Goal: Task Accomplishment & Management: Manage account settings

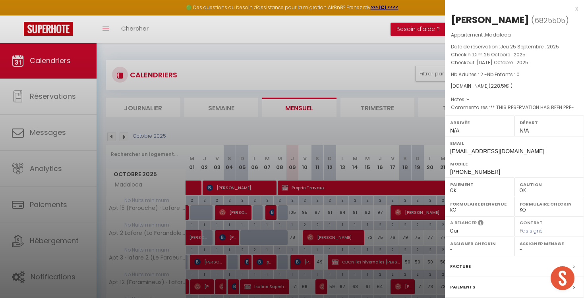
select select "0"
click at [576, 8] on div "x" at bounding box center [511, 9] width 133 height 10
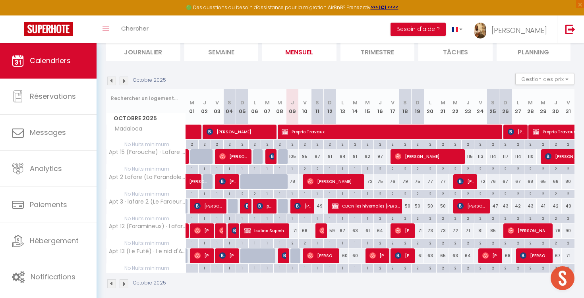
scroll to position [57, 0]
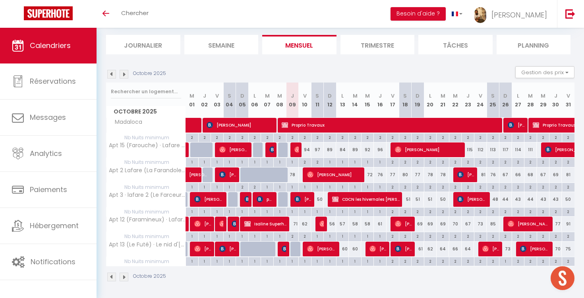
scroll to position [47, 0]
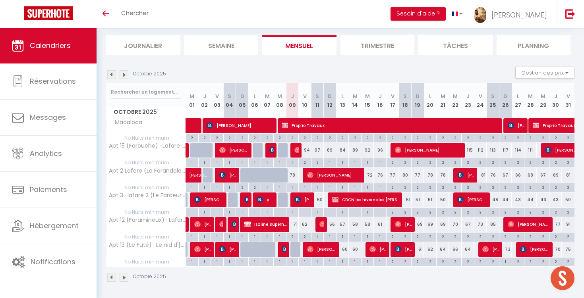
click at [297, 151] on img at bounding box center [297, 150] width 6 height 6
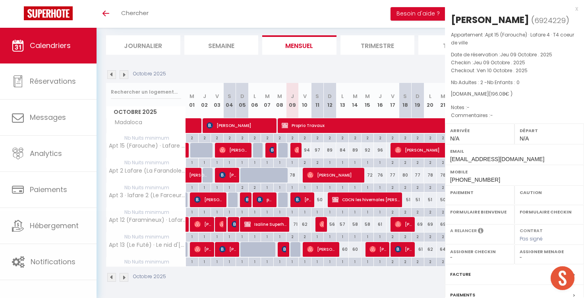
select select "OK"
select select "0"
select select "1"
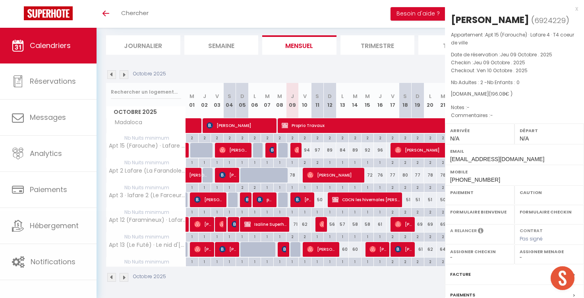
select select
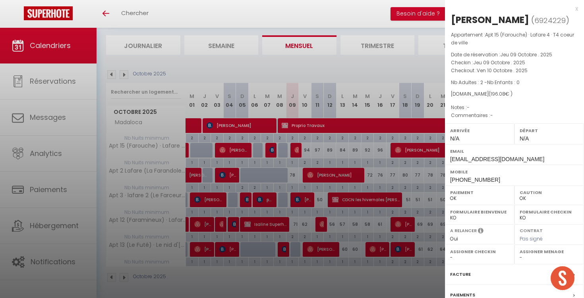
click at [576, 8] on div "x" at bounding box center [511, 9] width 133 height 10
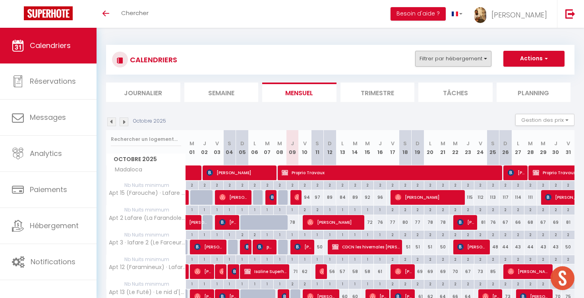
scroll to position [0, 0]
click at [462, 65] on button "Filtrer par hébergement" at bounding box center [453, 59] width 76 height 16
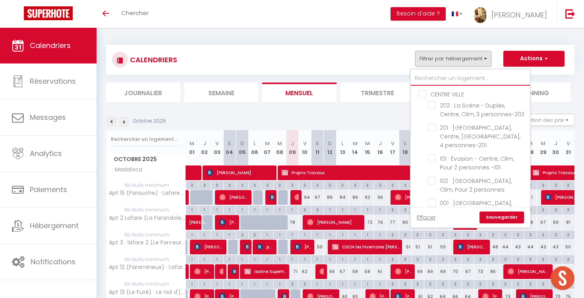
click at [450, 79] on input "text" at bounding box center [470, 78] width 119 height 14
type input "s"
checkbox input "false"
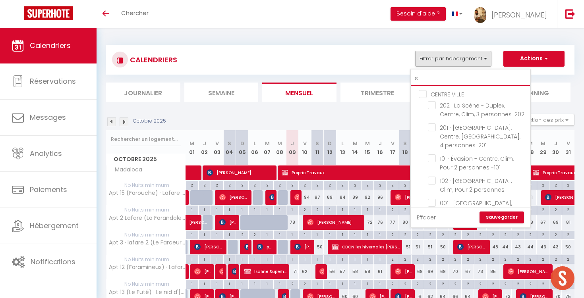
checkbox input "false"
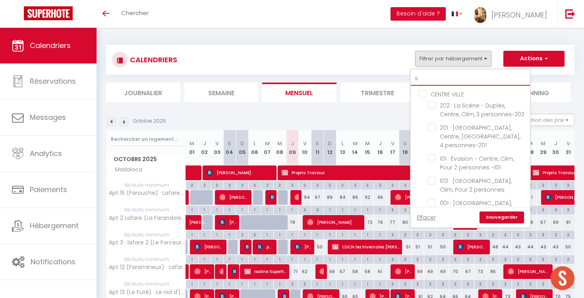
checkbox input "false"
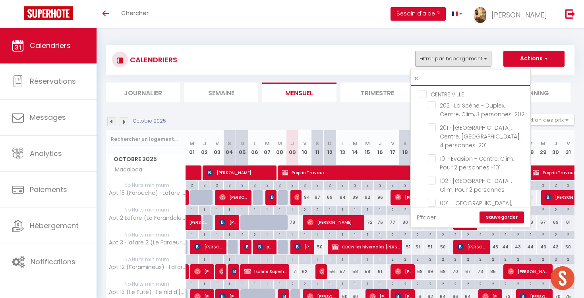
checkbox input "false"
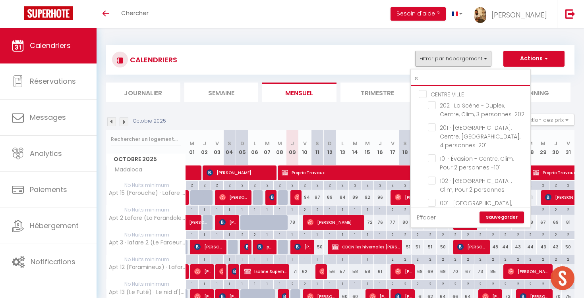
checkbox input "false"
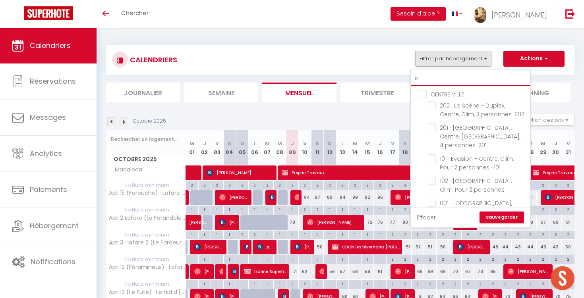
checkbox input "false"
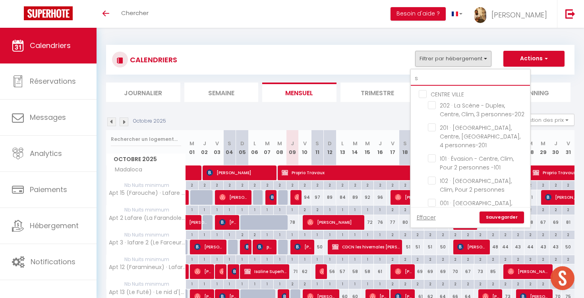
checkbox input "false"
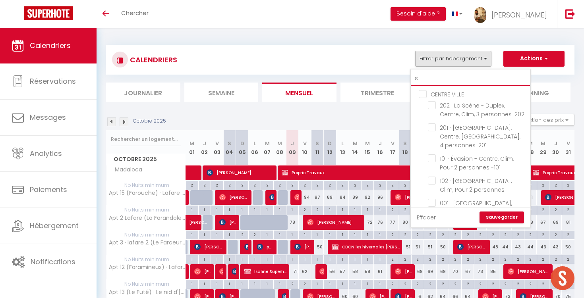
checkbox input "false"
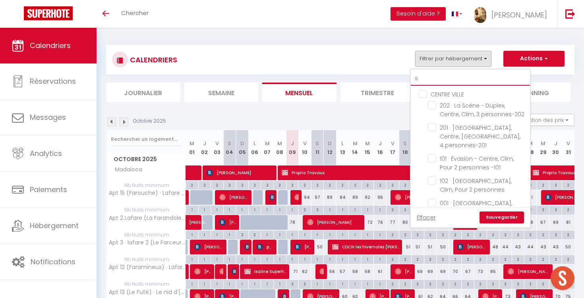
checkbox input "false"
checkbox input "true"
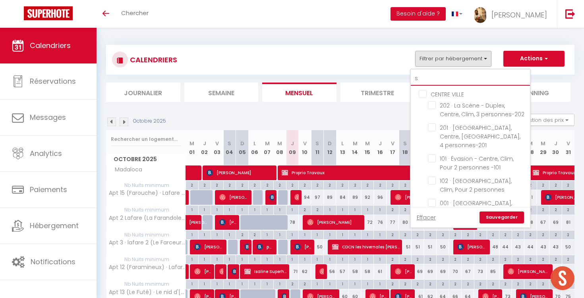
checkbox input "false"
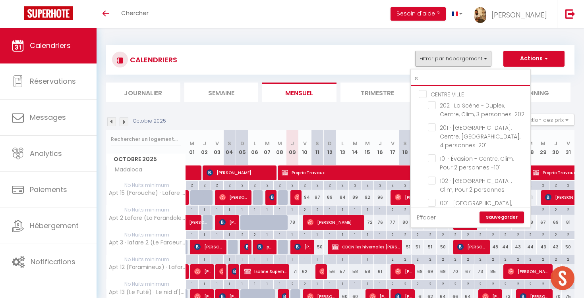
checkbox input "false"
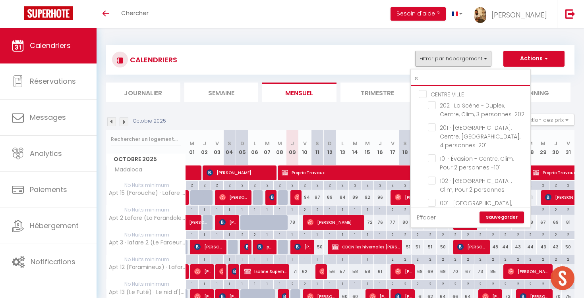
checkbox input "false"
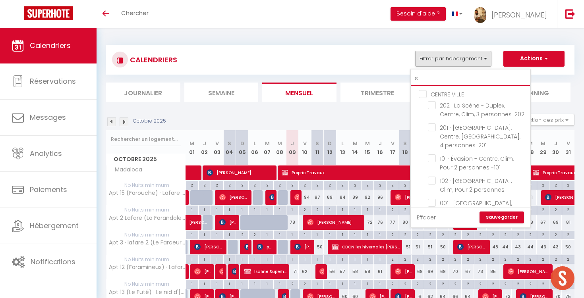
checkbox input "false"
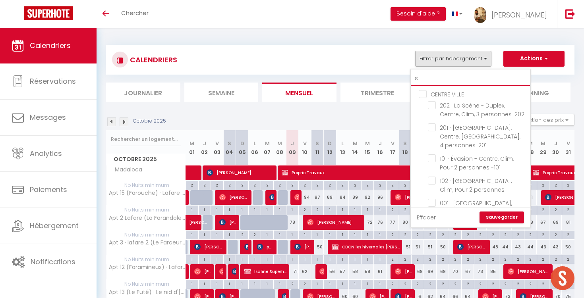
checkbox input "false"
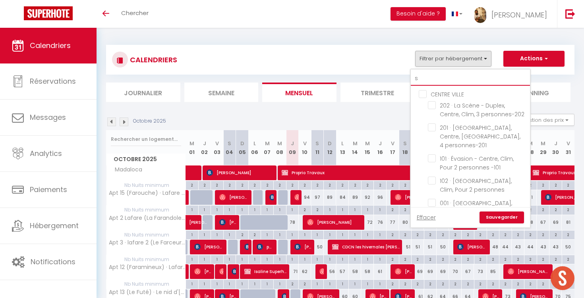
checkbox input "false"
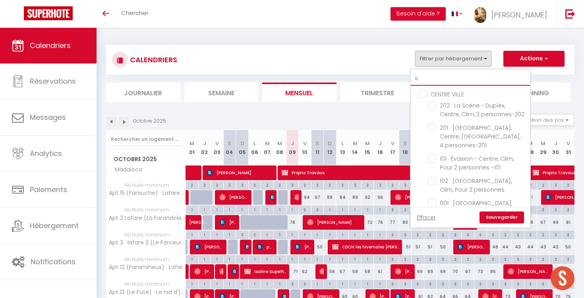
checkbox input "false"
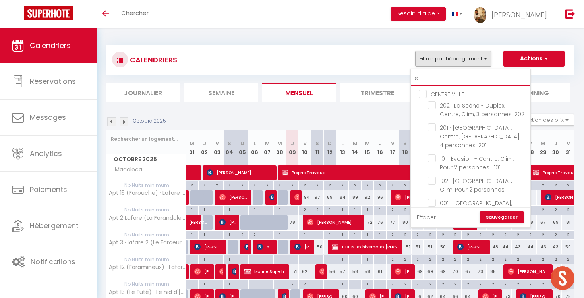
checkbox input "false"
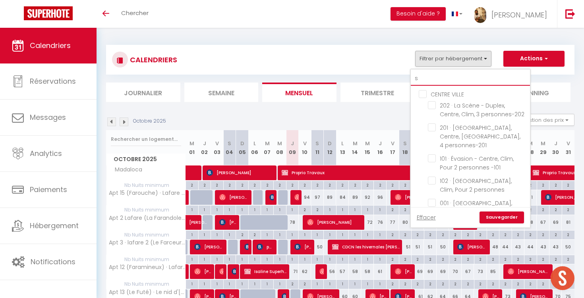
checkbox input "false"
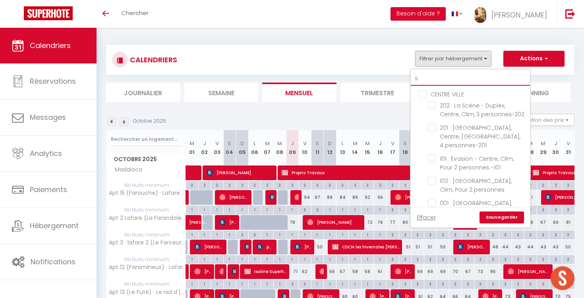
checkbox input "false"
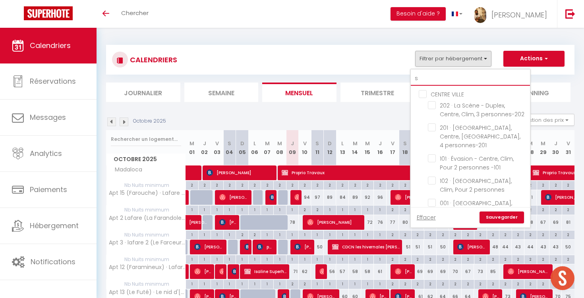
checkbox input "false"
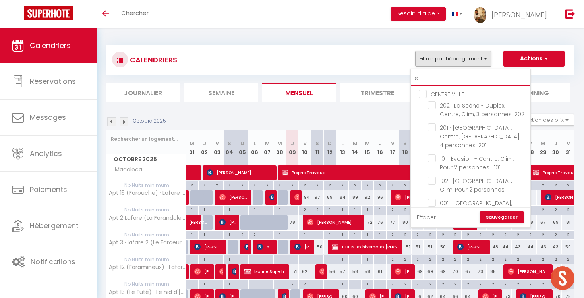
checkbox input "false"
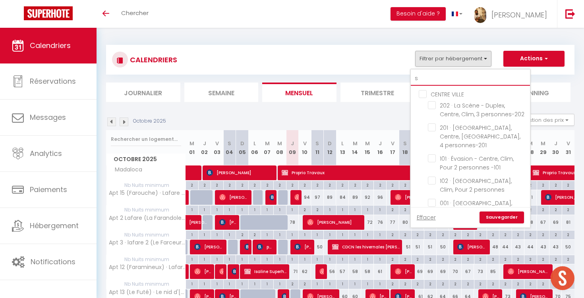
checkbox input "false"
checkbox input "true"
checkbox input "false"
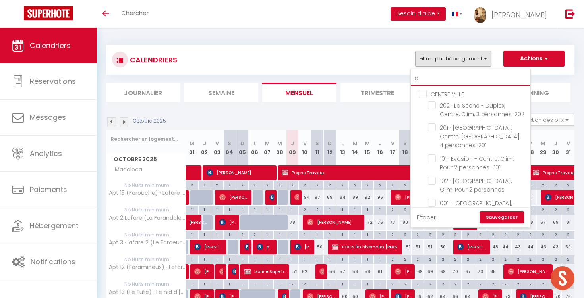
checkbox input "false"
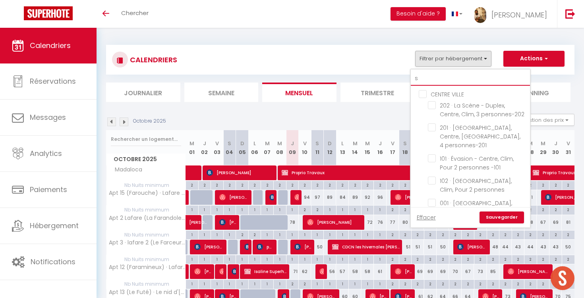
checkbox input "false"
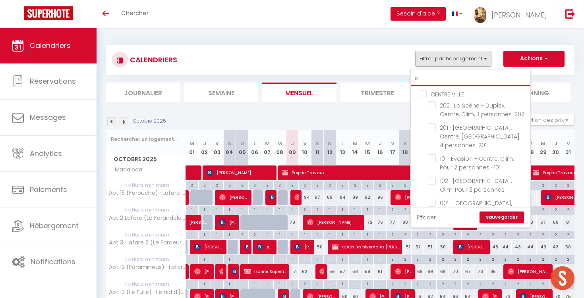
checkbox input "false"
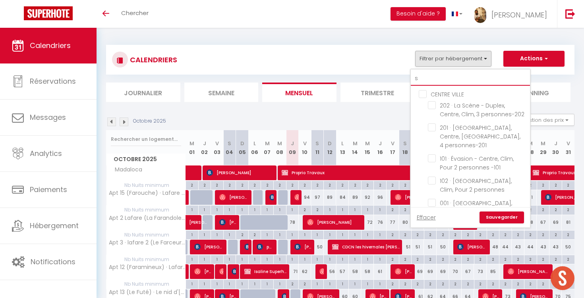
checkbox input "false"
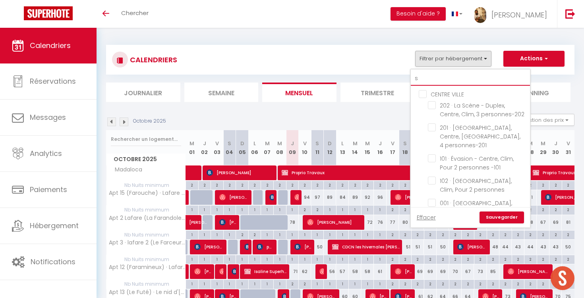
checkbox input "false"
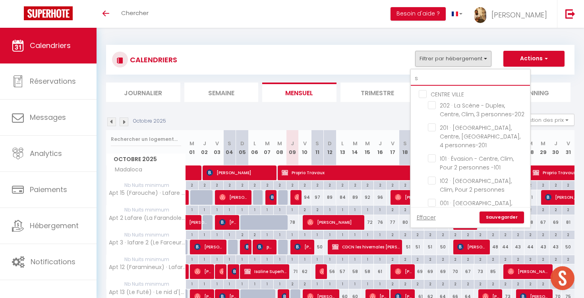
checkbox input "false"
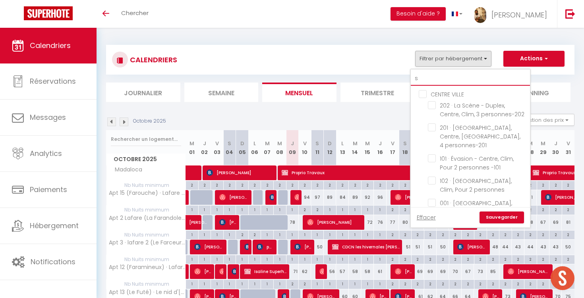
checkbox input "false"
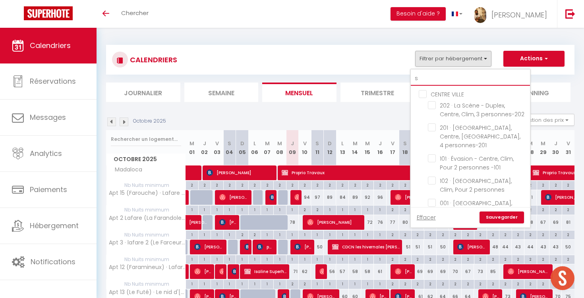
checkbox input "false"
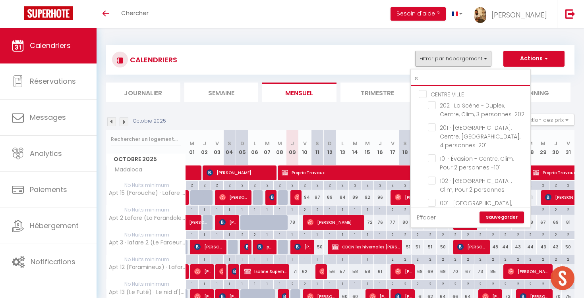
checkbox input "false"
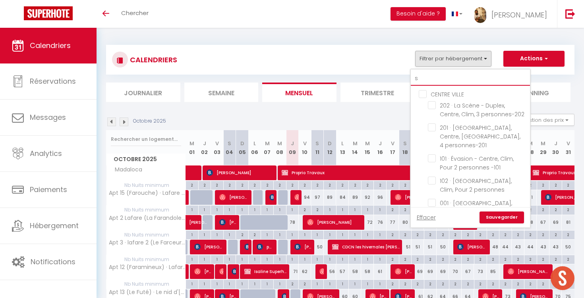
checkbox input "false"
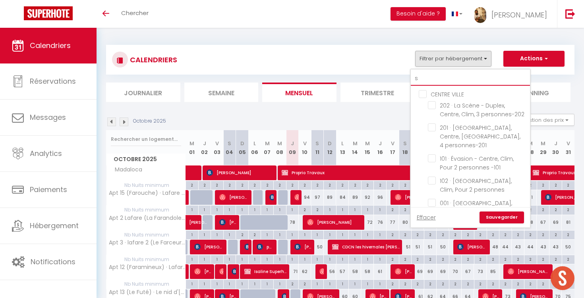
checkbox input "false"
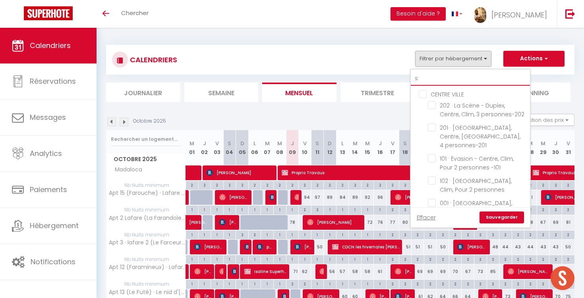
checkbox input "true"
checkbox input "false"
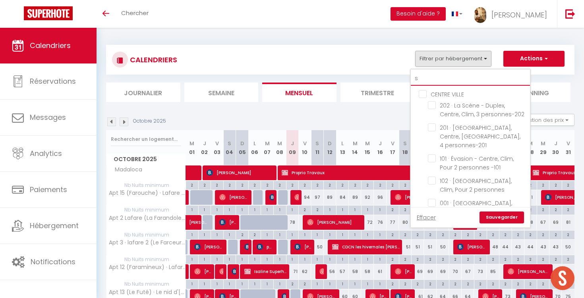
checkbox input "false"
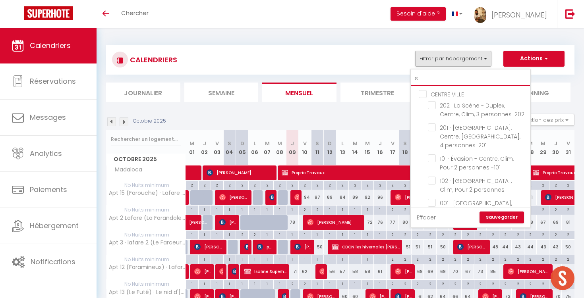
checkbox input "false"
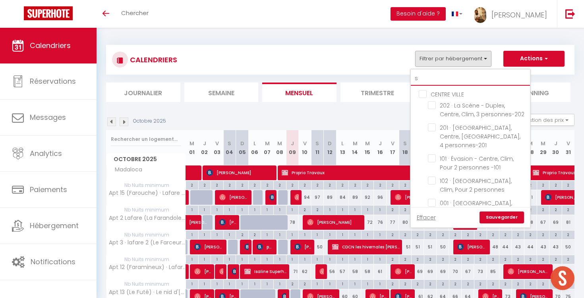
checkbox input "false"
checkbox input "true"
checkbox input "false"
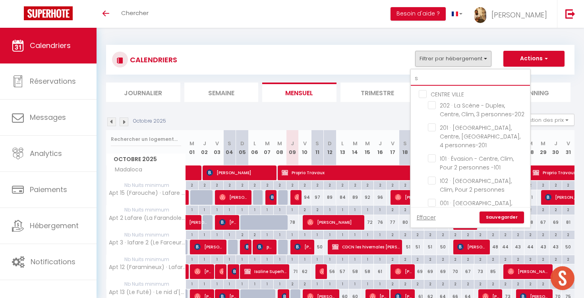
checkbox input "false"
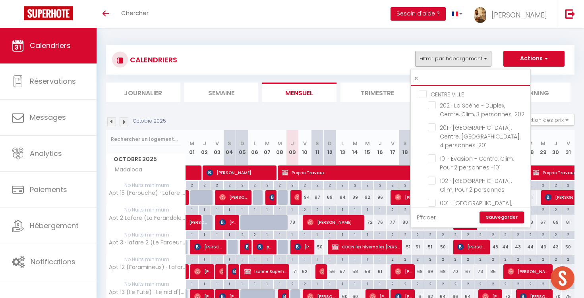
checkbox input "false"
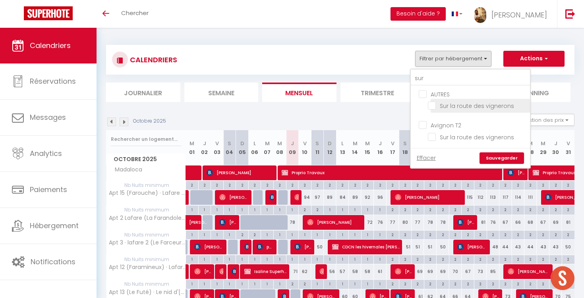
click at [463, 109] on input "Sur la route des vignerons" at bounding box center [477, 105] width 99 height 8
click at [492, 158] on link "Sauvegarder" at bounding box center [501, 158] width 44 height 12
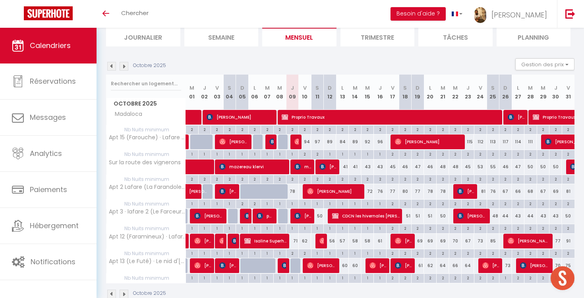
scroll to position [56, 0]
